Goal: Complete application form

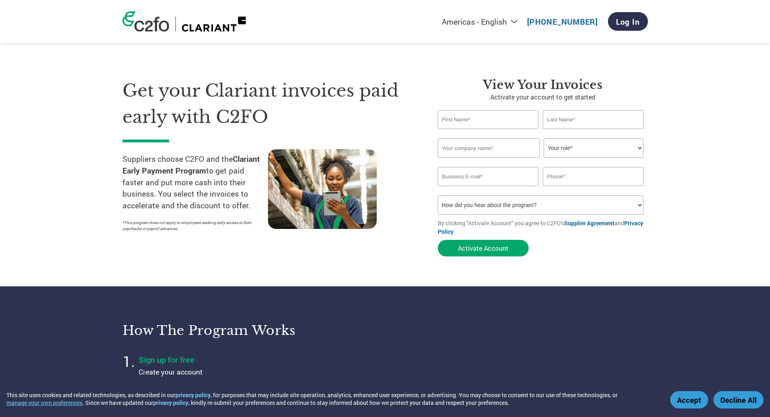
click at [473, 116] on input "text" at bounding box center [488, 119] width 101 height 19
type input "[PERSON_NAME]"
type input "Beretta"
click at [447, 147] on input "D. A. Beretta Pty. Ltd" at bounding box center [489, 147] width 102 height 19
click at [451, 148] on input "D A. Beretta Pty. Ltd" at bounding box center [489, 147] width 102 height 19
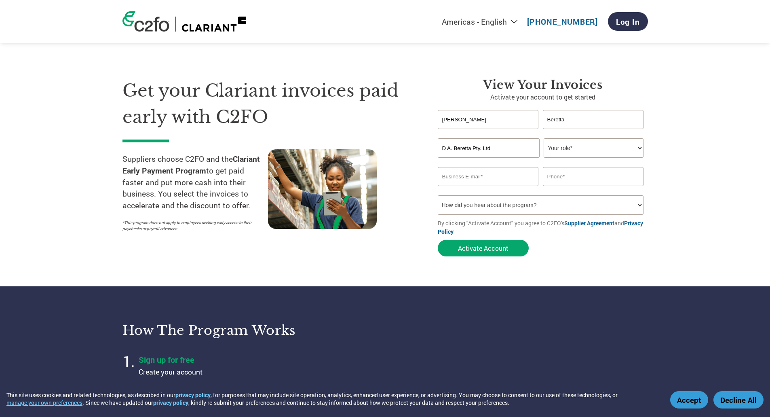
click at [453, 147] on input "D A. Beretta Pty. Ltd" at bounding box center [489, 147] width 102 height 19
click at [480, 148] on input "D A Beretta Pty. Ltd" at bounding box center [489, 147] width 102 height 19
click at [491, 148] on input "D A Beretta Pty Ltd" at bounding box center [489, 147] width 102 height 19
type input "D A Beretta Pty Ltd"
click at [573, 148] on select "Your role* CFO Controller Credit Manager Finance Director Treasurer CEO Preside…" at bounding box center [594, 147] width 100 height 19
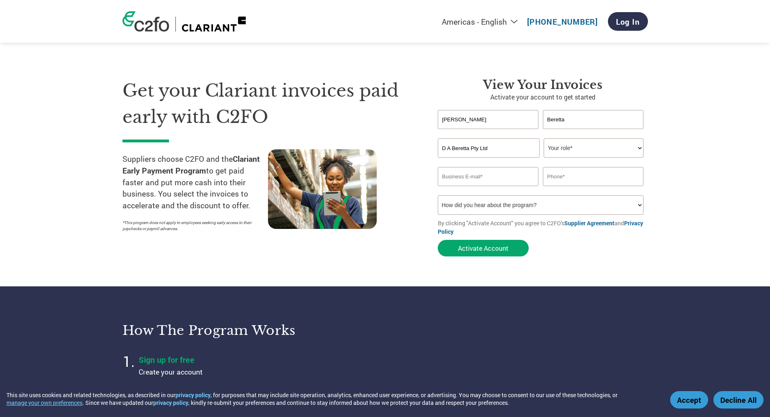
select select "OWNER_FOUNDER"
click at [544, 138] on select "Your role* CFO Controller Credit Manager Finance Director Treasurer CEO Preside…" at bounding box center [594, 147] width 100 height 19
click at [641, 148] on select "Your role* CFO Controller Credit Manager Finance Director Treasurer CEO Preside…" at bounding box center [594, 147] width 100 height 19
click at [544, 138] on select "Your role* CFO Controller Credit Manager Finance Director Treasurer CEO Preside…" at bounding box center [594, 147] width 100 height 19
click at [518, 176] on input "email" at bounding box center [488, 176] width 101 height 19
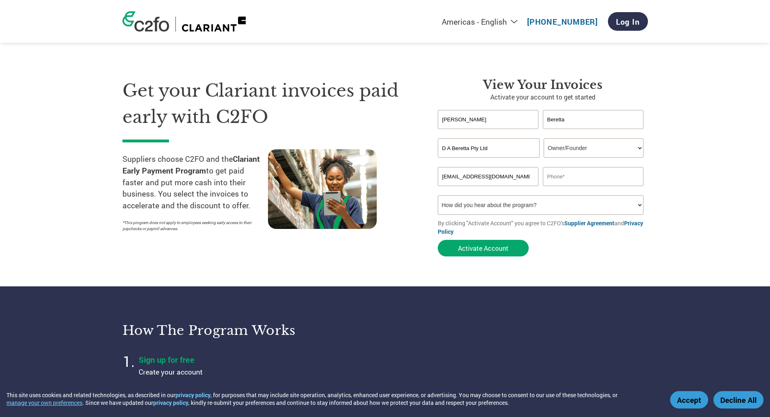
drag, startPoint x: 455, startPoint y: 174, endPoint x: 442, endPoint y: 174, distance: 12.9
click at [442, 174] on input "[EMAIL_ADDRESS][DOMAIN_NAME]" at bounding box center [488, 176] width 101 height 19
type input "[PERSON_NAME][EMAIL_ADDRESS][DOMAIN_NAME]"
click at [567, 177] on input "text" at bounding box center [593, 176] width 101 height 19
type input "0352483065"
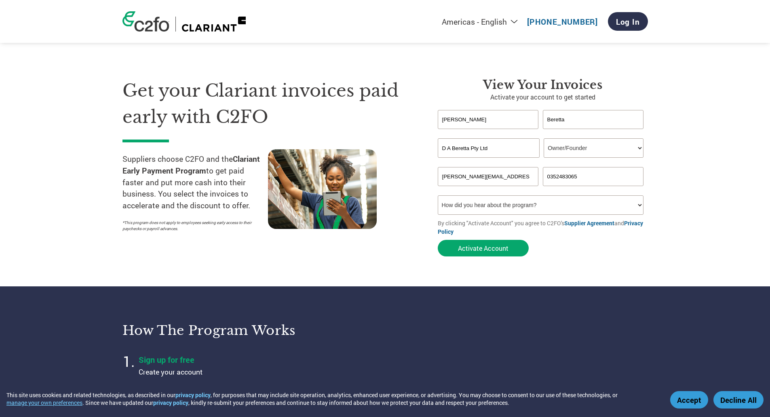
click at [519, 204] on select "How did you hear about the program? Received a letter Email Social Media Online…" at bounding box center [541, 204] width 206 height 19
select select "Email"
click at [438, 195] on select "How did you hear about the program? Received a letter Email Social Media Online…" at bounding box center [541, 204] width 206 height 19
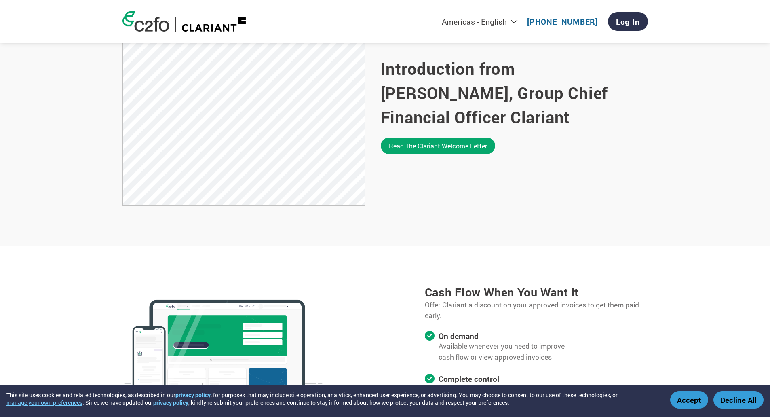
scroll to position [526, 0]
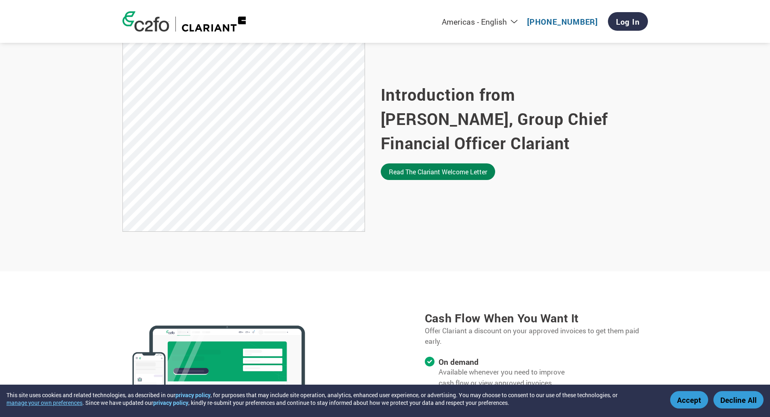
click at [436, 168] on link "Read the Clariant welcome letter" at bounding box center [438, 171] width 114 height 17
